Goal: Check status: Check status

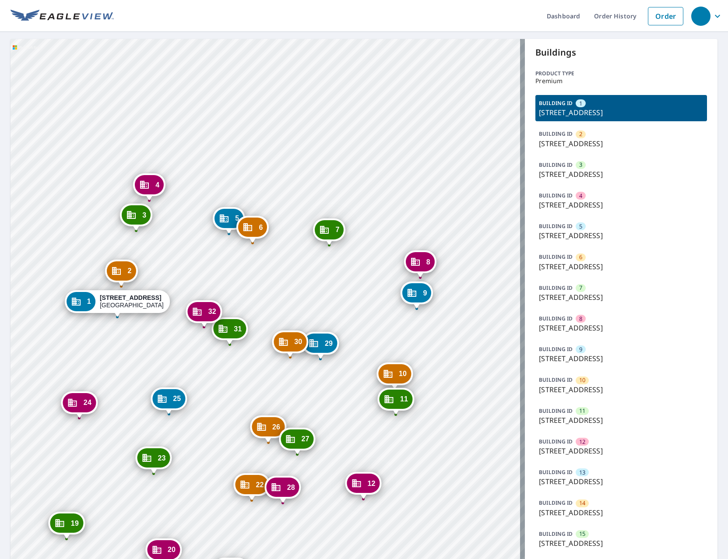
drag, startPoint x: 470, startPoint y: 346, endPoint x: 370, endPoint y: 300, distance: 109.5
click at [370, 300] on div "2 [STREET_ADDRESS] 3 [STREET_ADDRESS] 4 [STREET_ADDRESS] 5 [STREET_ADDRESS] [GE…" at bounding box center [268, 560] width 514 height 1043
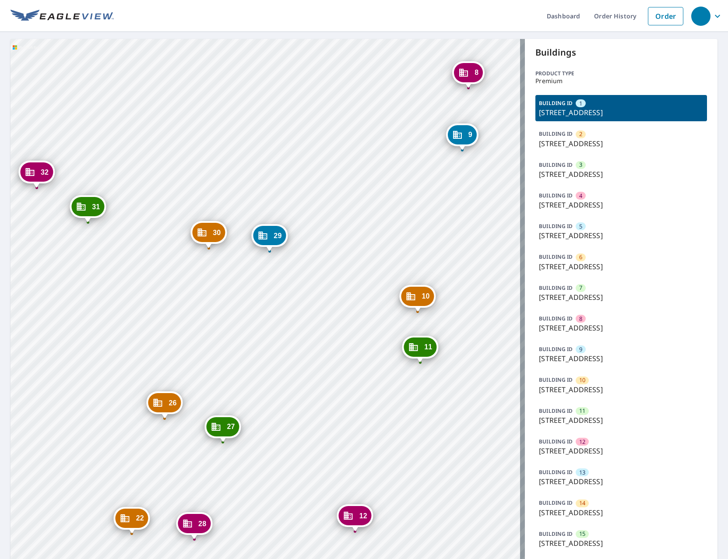
drag, startPoint x: 369, startPoint y: 483, endPoint x: 412, endPoint y: 308, distance: 180.4
click at [412, 308] on div "Dropped pin, building 10, Commercial property, 1443 N 14th St Saint Louis, MO 6…" at bounding box center [417, 307] width 11 height 9
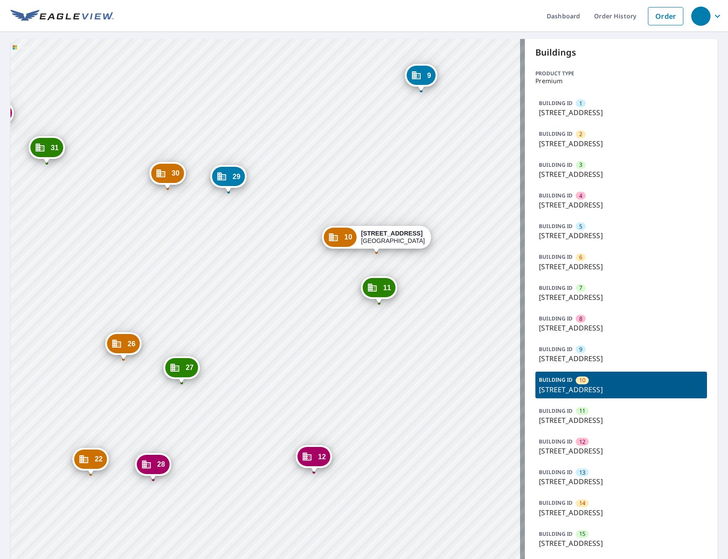
drag, startPoint x: 414, startPoint y: 244, endPoint x: 429, endPoint y: 147, distance: 98.0
click at [429, 147] on div "1 [STREET_ADDRESS] 2 [STREET_ADDRESS] 3 [STREET_ADDRESS] 4 [STREET_ADDRESS] 5 […" at bounding box center [268, 560] width 514 height 1043
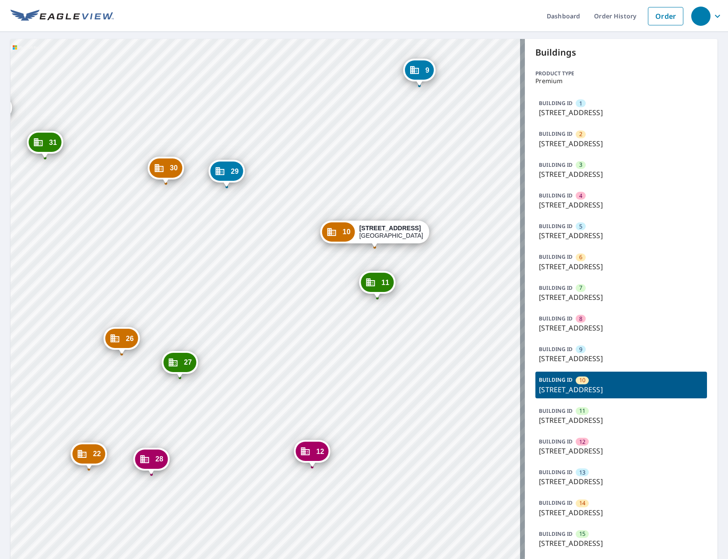
click at [429, 147] on div "1 [STREET_ADDRESS] 2 [STREET_ADDRESS] 3 [STREET_ADDRESS] 4 [STREET_ADDRESS] 5 […" at bounding box center [268, 560] width 514 height 1043
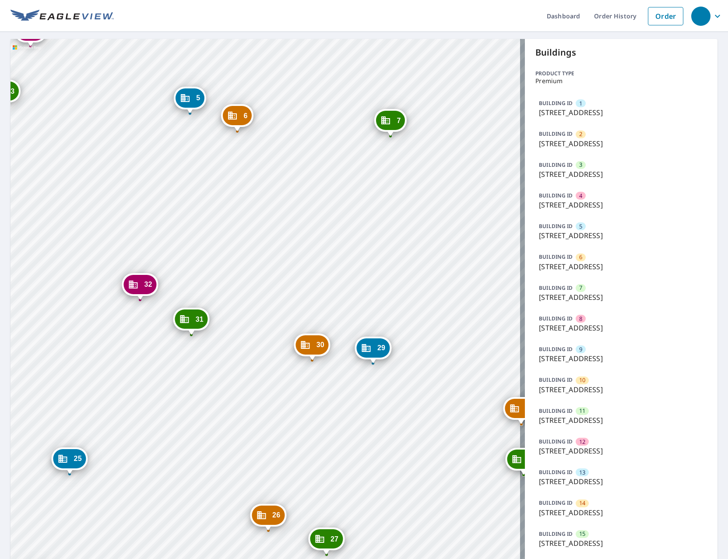
drag, startPoint x: 310, startPoint y: 460, endPoint x: -23, endPoint y: 182, distance: 433.9
click at [0, 182] on html "Dashboard Order History Order 2 [STREET_ADDRESS] 3 [STREET_ADDRESS] 4 [STREET_A…" at bounding box center [364, 279] width 728 height 559
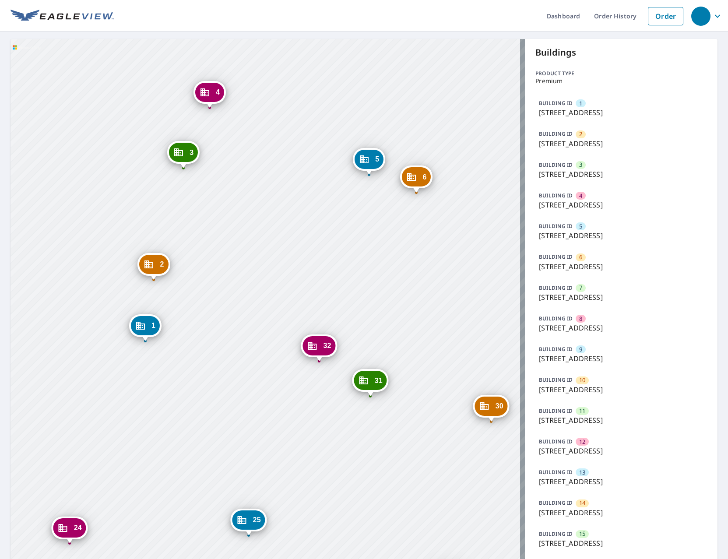
click at [187, 239] on div "2 [STREET_ADDRESS] 3 [STREET_ADDRESS] 4 [STREET_ADDRESS] 5 [STREET_ADDRESS] [GE…" at bounding box center [268, 560] width 514 height 1043
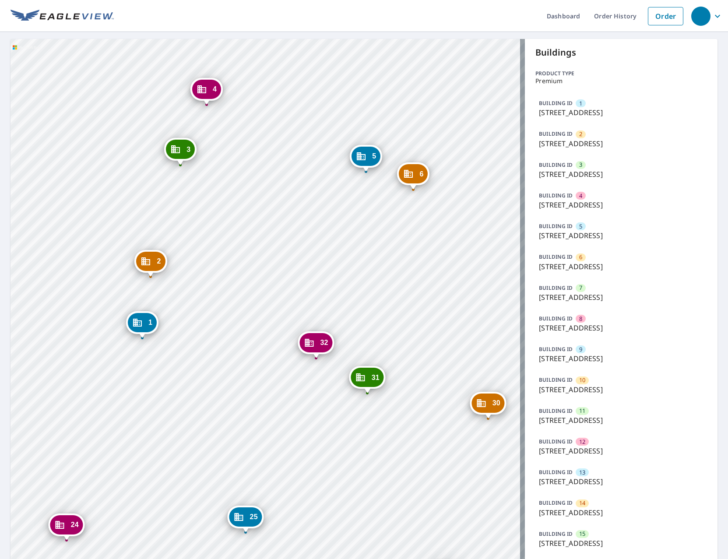
click at [199, 250] on div "2 [STREET_ADDRESS] 3 [STREET_ADDRESS] 4 [STREET_ADDRESS] 5 [STREET_ADDRESS] [GE…" at bounding box center [268, 560] width 514 height 1043
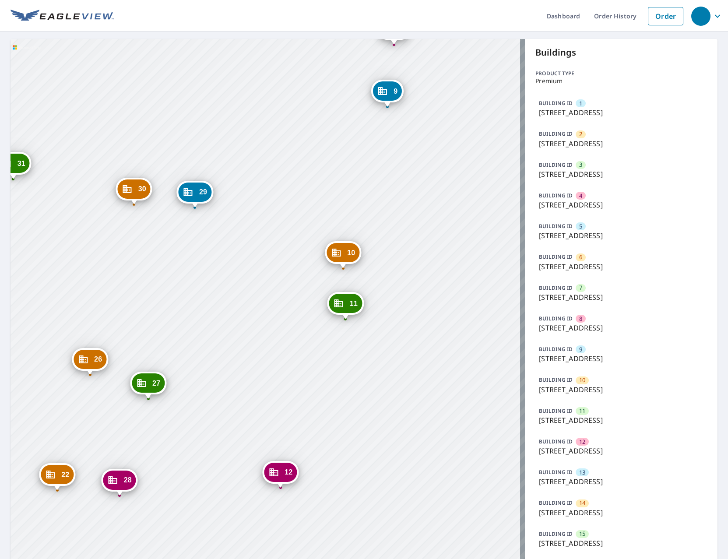
drag, startPoint x: 278, startPoint y: 159, endPoint x: 263, endPoint y: 157, distance: 15.5
click at [263, 157] on div "2 [STREET_ADDRESS] 3 [STREET_ADDRESS] 4 [STREET_ADDRESS] 5 [STREET_ADDRESS] [GE…" at bounding box center [268, 560] width 514 height 1043
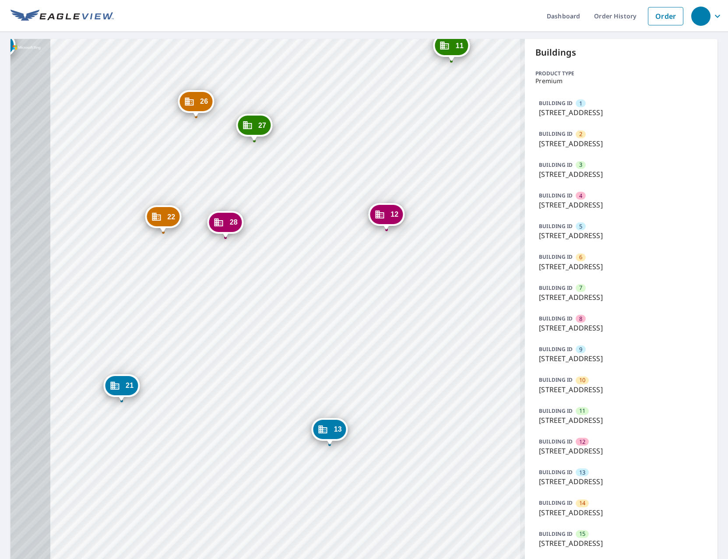
drag, startPoint x: 365, startPoint y: 208, endPoint x: 389, endPoint y: 161, distance: 52.3
click at [389, 161] on div "2 [STREET_ADDRESS] 3 [STREET_ADDRESS] 4 [STREET_ADDRESS] 5 [STREET_ADDRESS] [GE…" at bounding box center [268, 560] width 514 height 1043
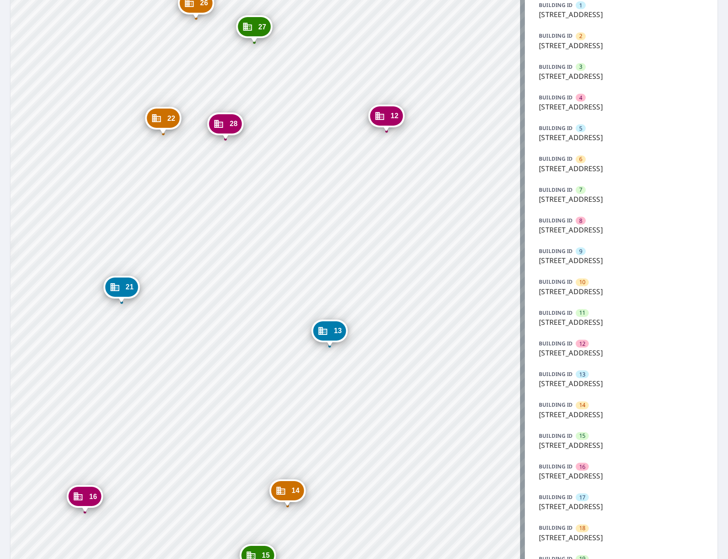
scroll to position [131, 0]
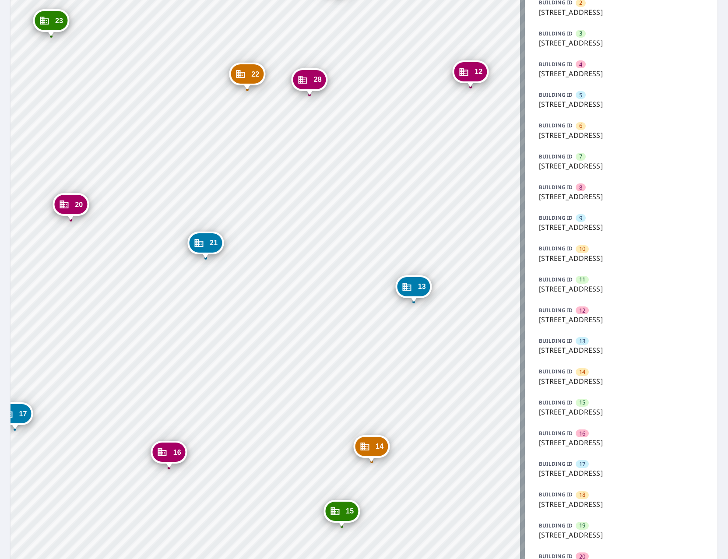
drag, startPoint x: 253, startPoint y: 391, endPoint x: 337, endPoint y: 380, distance: 84.8
click at [337, 380] on div "2 [STREET_ADDRESS] 3 [STREET_ADDRESS] 4 [STREET_ADDRESS] 5 [STREET_ADDRESS] [GE…" at bounding box center [268, 429] width 514 height 1043
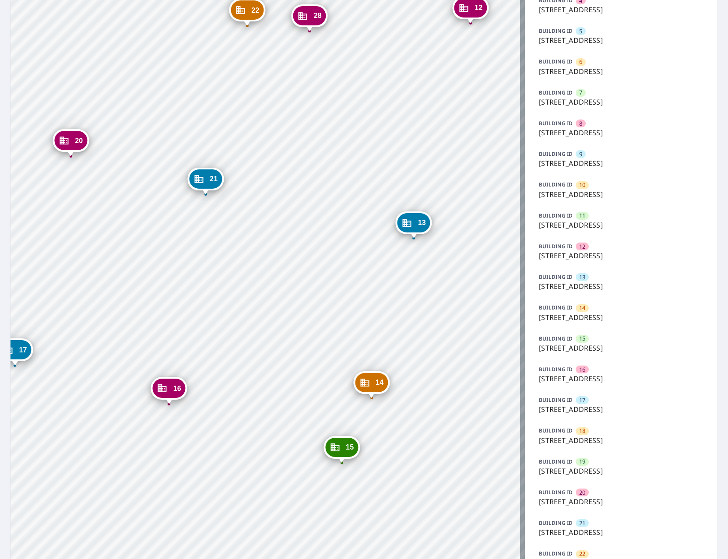
scroll to position [219, 0]
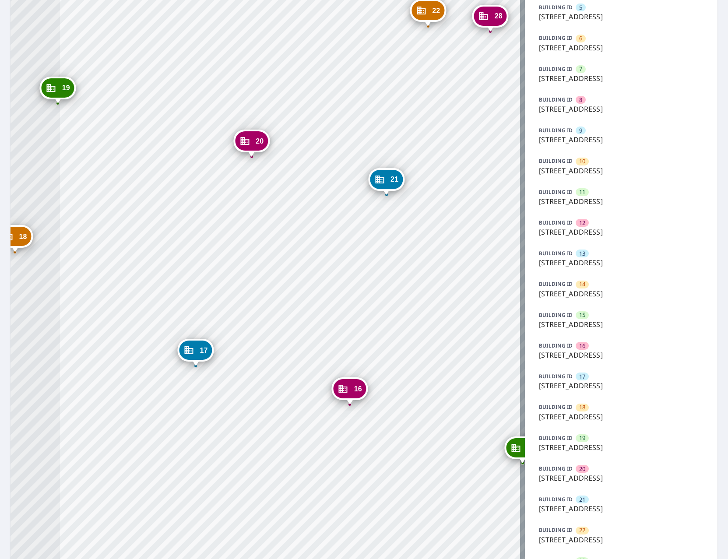
drag, startPoint x: 205, startPoint y: 280, endPoint x: 386, endPoint y: 304, distance: 182.4
click at [386, 304] on div "2 [STREET_ADDRESS] 3 [STREET_ADDRESS] 4 [STREET_ADDRESS] 5 [STREET_ADDRESS] [GE…" at bounding box center [268, 341] width 514 height 1043
